Goal: Information Seeking & Learning: Learn about a topic

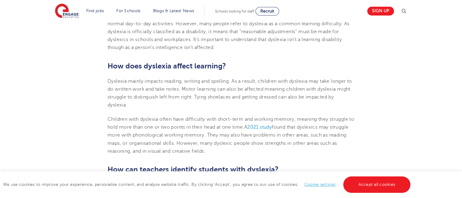
scroll to position [437, 0]
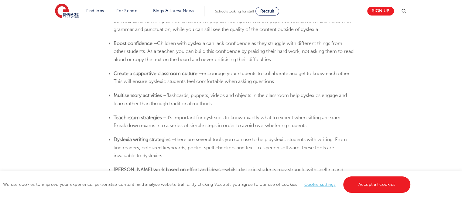
scroll to position [1106, 0]
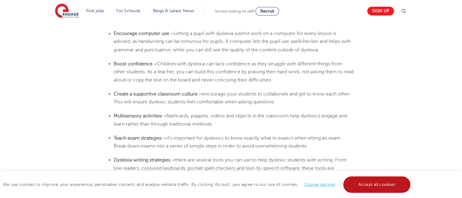
click at [372, 182] on link "Accept all cookies" at bounding box center [376, 184] width 67 height 16
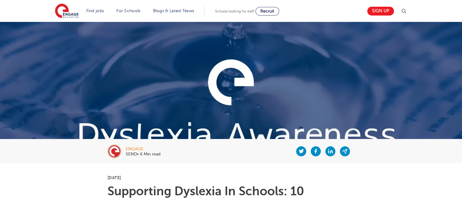
scroll to position [0, 0]
